Goal: Information Seeking & Learning: Learn about a topic

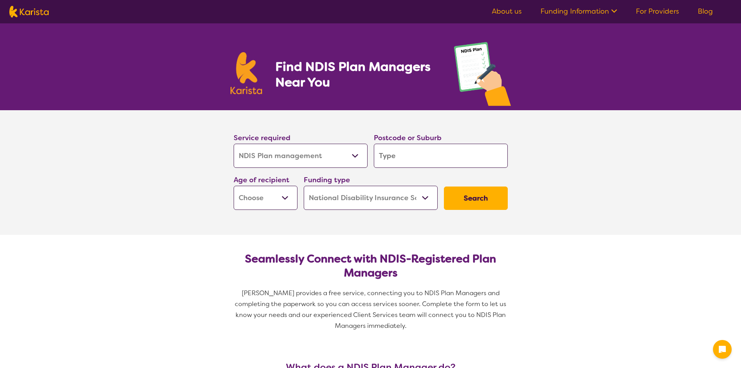
select select "NDIS Plan management"
select select "NDIS"
select select "NDIS Plan management"
select select "NDIS"
